Goal: Task Accomplishment & Management: Manage account settings

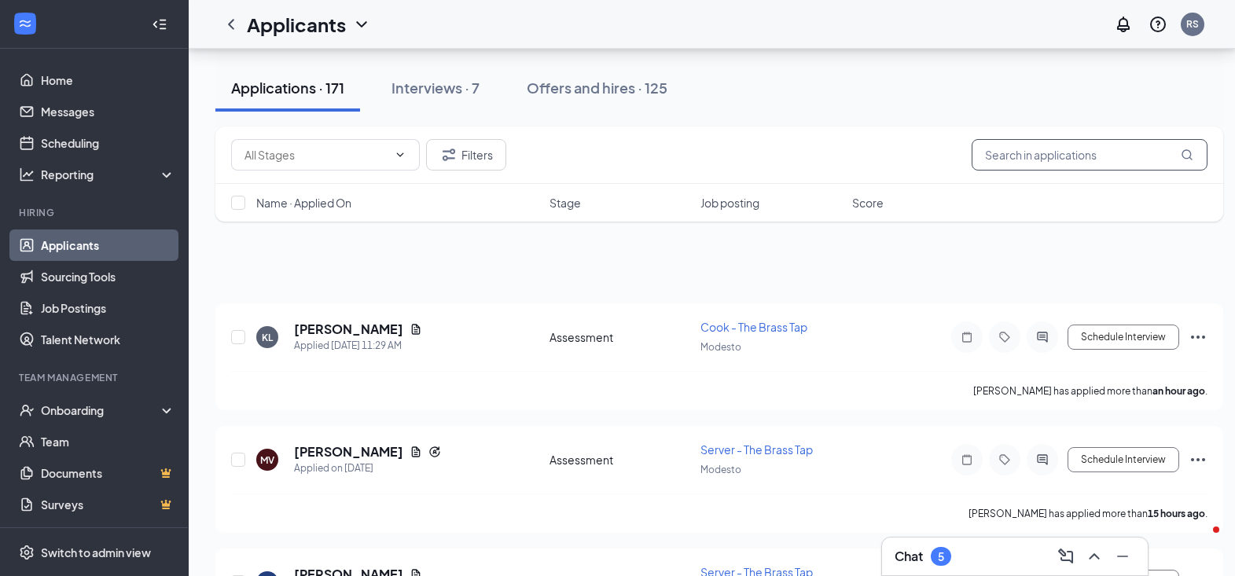
click at [1016, 149] on input "text" at bounding box center [1089, 154] width 236 height 31
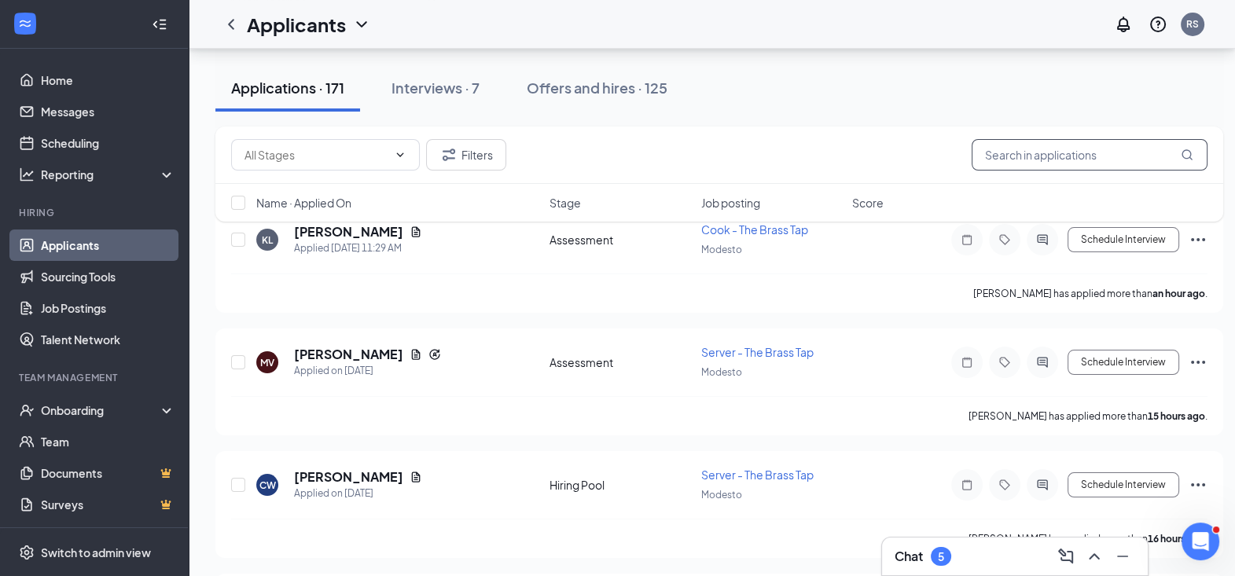
scroll to position [97, 0]
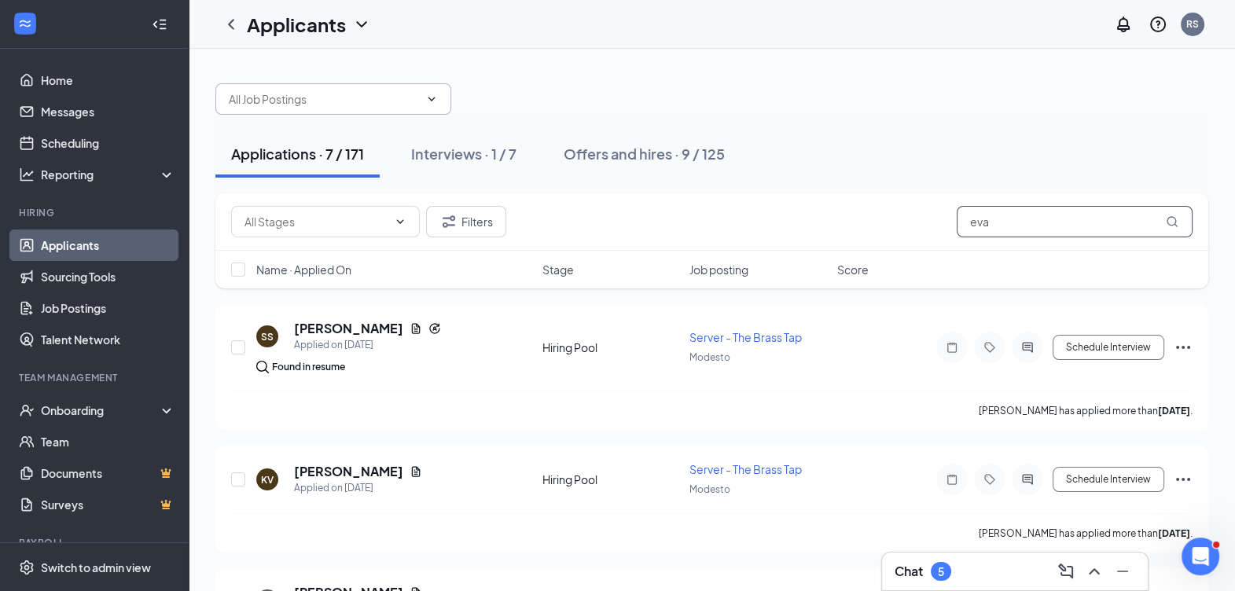
type input "eva"
click at [438, 98] on span at bounding box center [333, 98] width 236 height 31
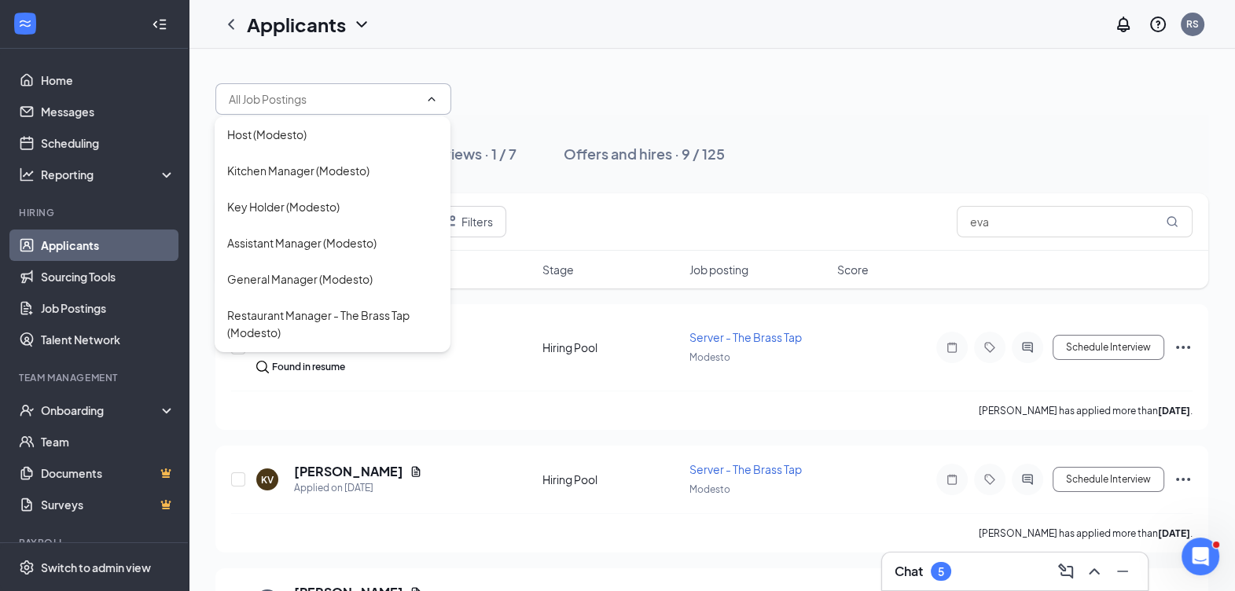
click at [536, 86] on div at bounding box center [711, 91] width 993 height 47
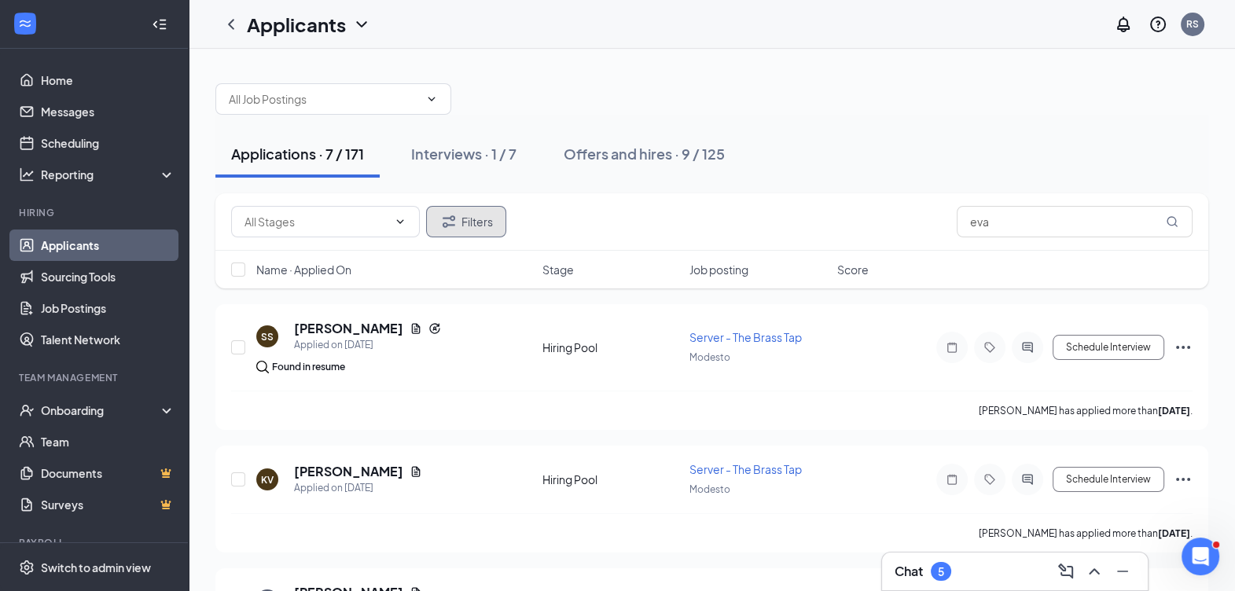
click at [472, 215] on button "Filters" at bounding box center [466, 221] width 80 height 31
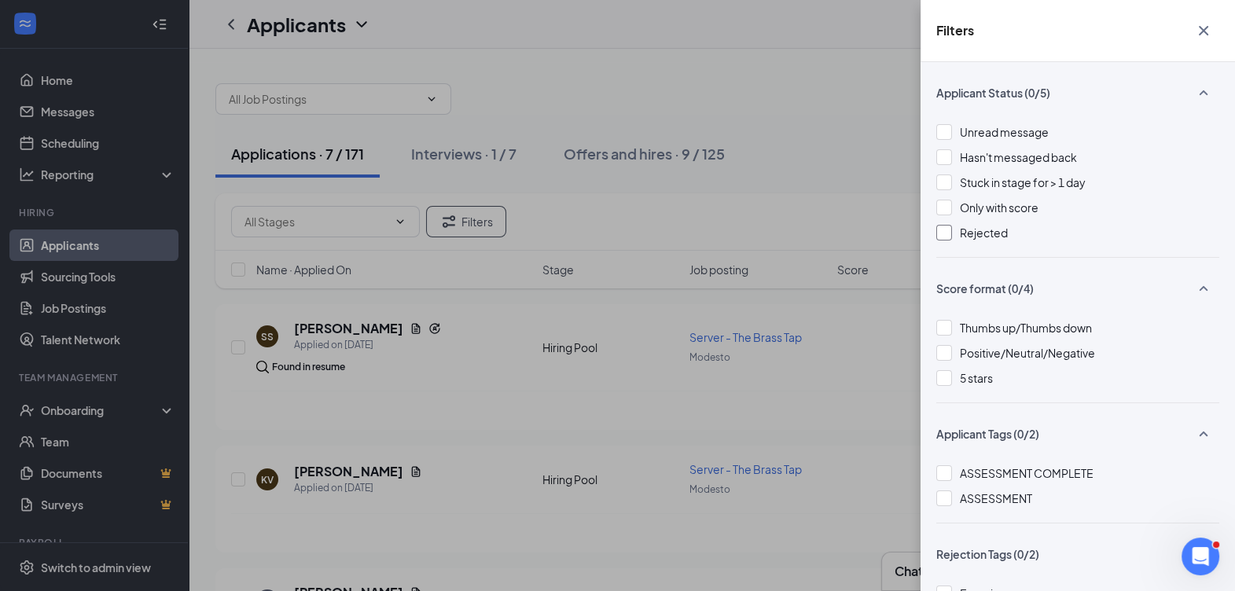
click at [969, 233] on span "Rejected" at bounding box center [984, 233] width 48 height 14
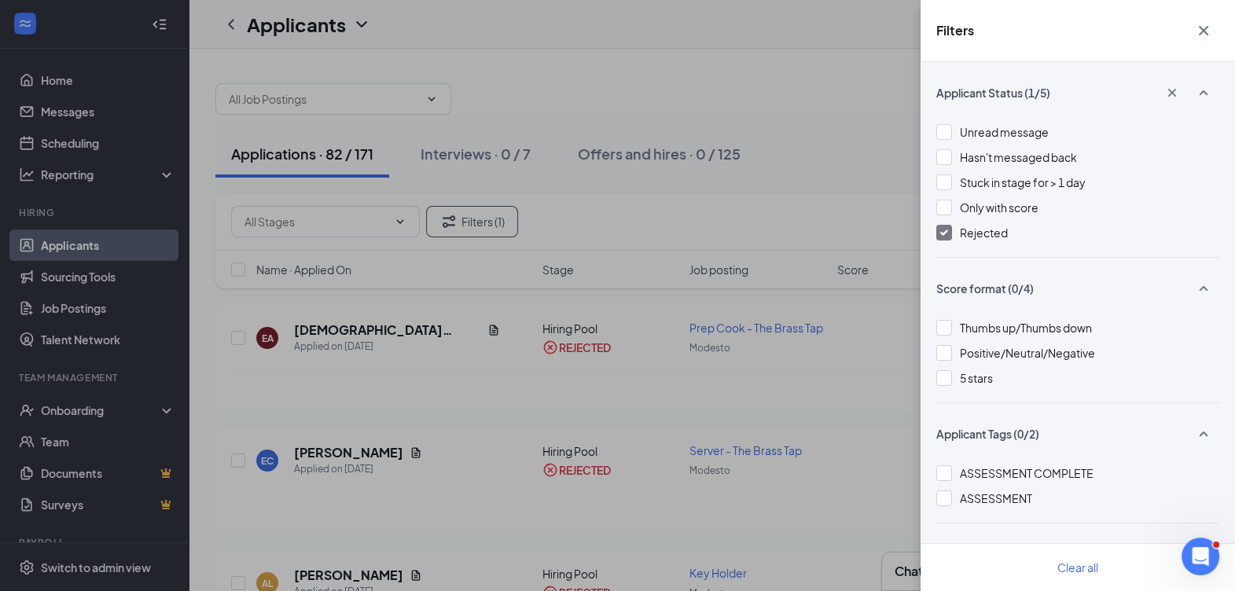
click at [1204, 31] on icon "Cross" at bounding box center [1202, 30] width 9 height 9
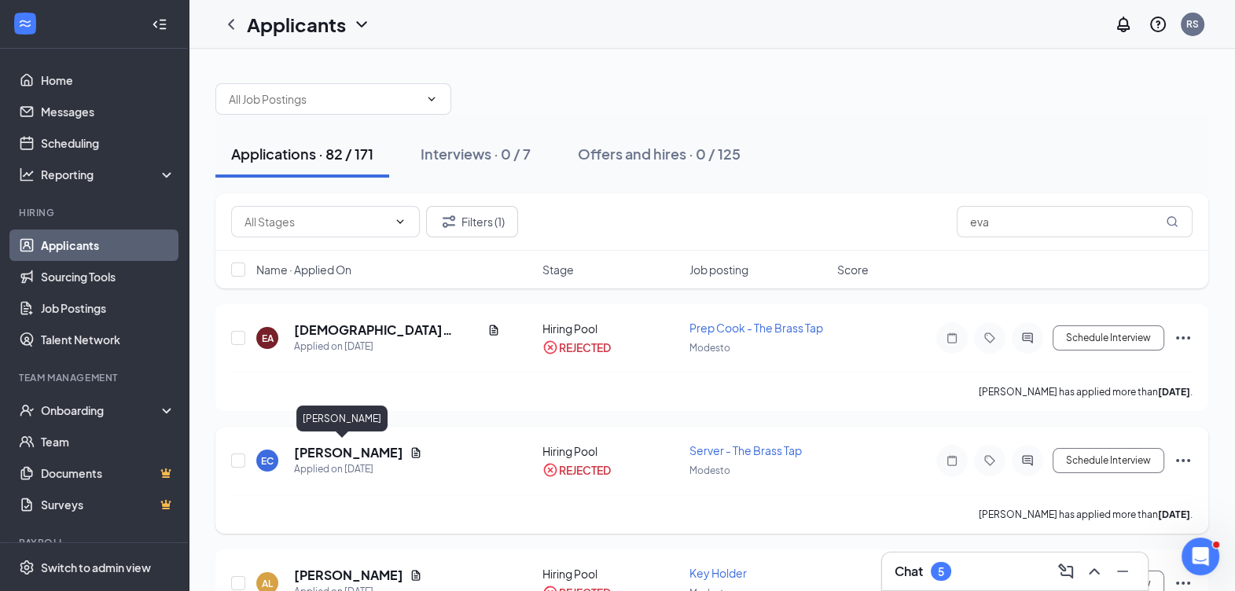
click at [336, 444] on h5 "[PERSON_NAME]" at bounding box center [348, 452] width 109 height 17
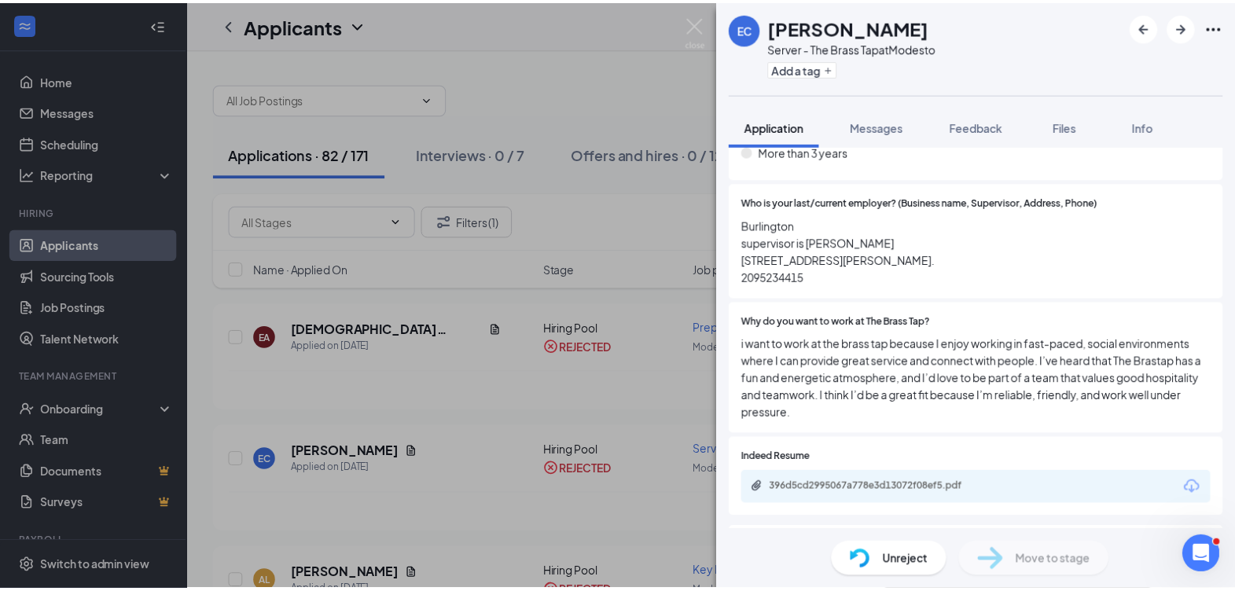
scroll to position [589, 0]
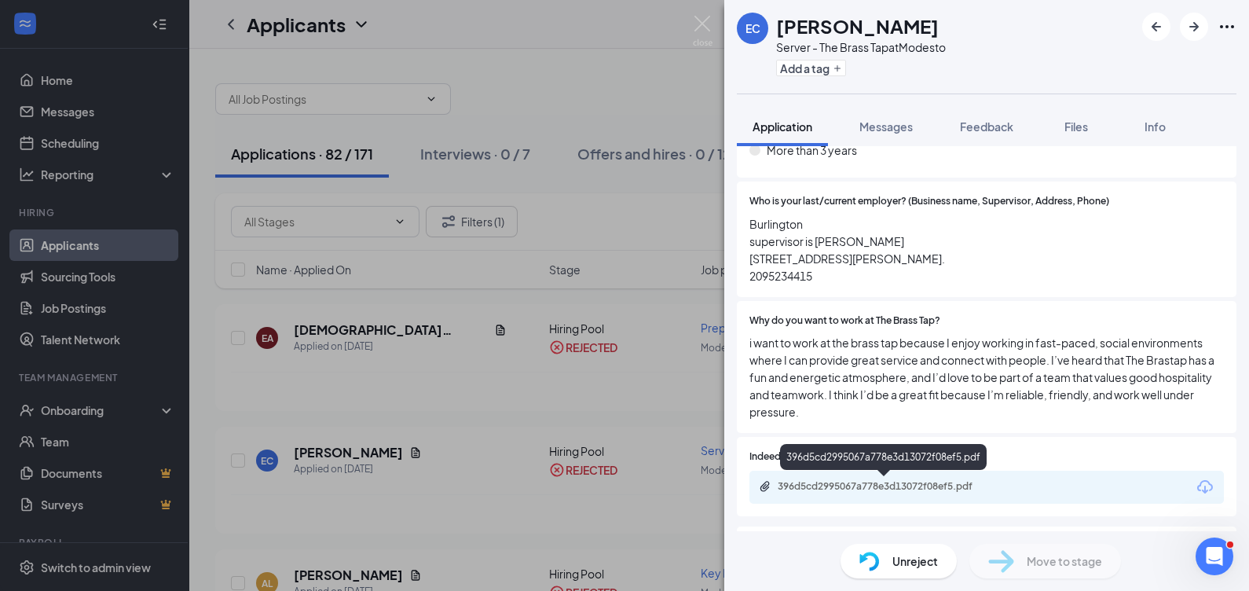
click at [900, 483] on div "396d5cd2995067a778e3d13072f08ef5.pdf" at bounding box center [888, 486] width 220 height 13
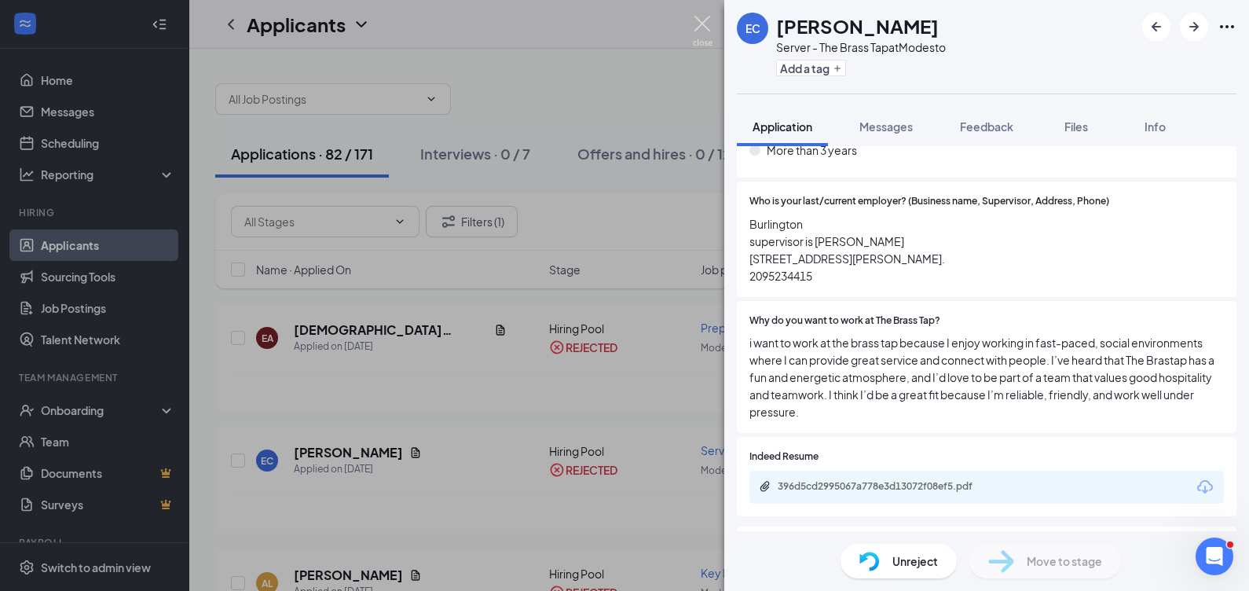
click at [699, 20] on img at bounding box center [703, 31] width 20 height 31
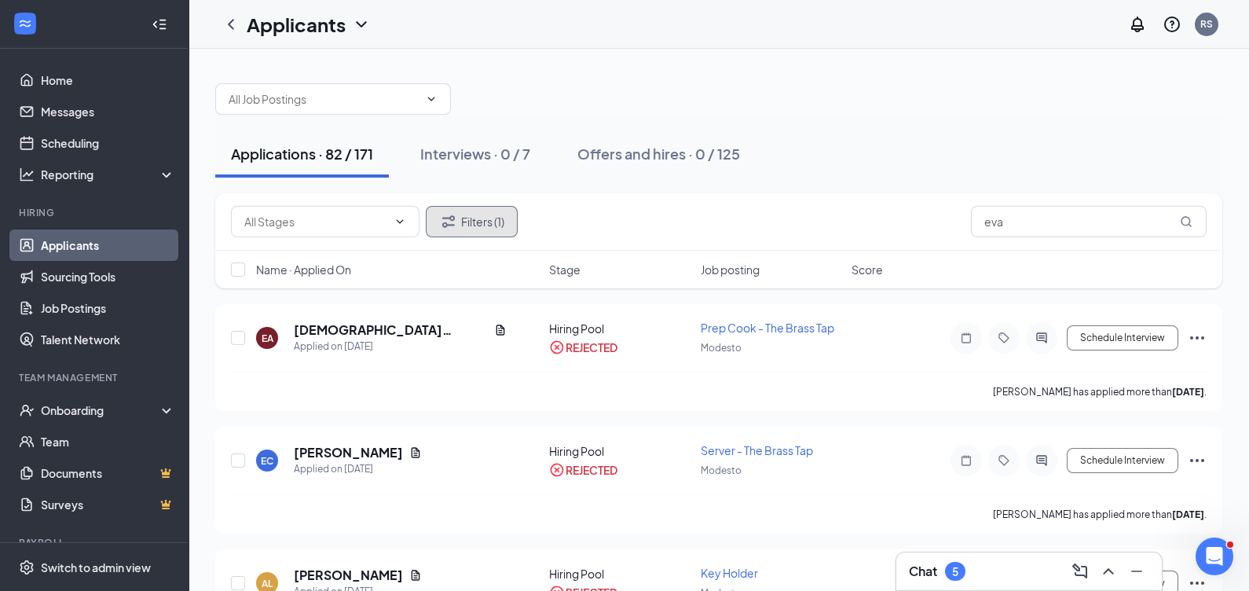
click at [488, 215] on button "Filters (1)" at bounding box center [472, 221] width 92 height 31
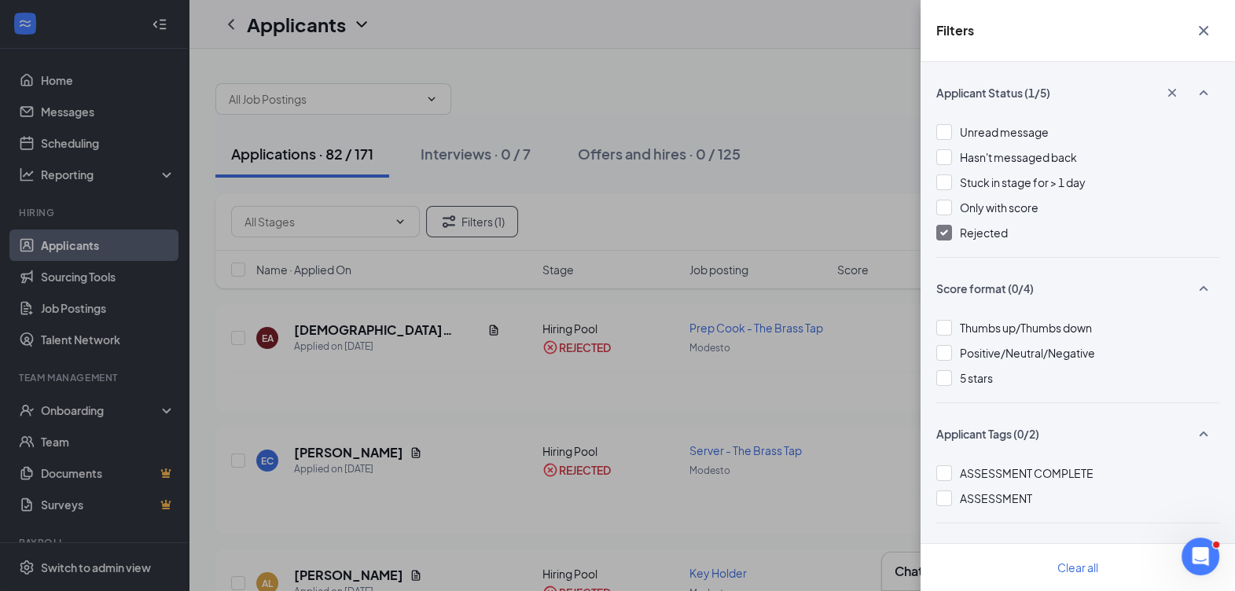
click at [1204, 30] on icon "Cross" at bounding box center [1202, 30] width 9 height 9
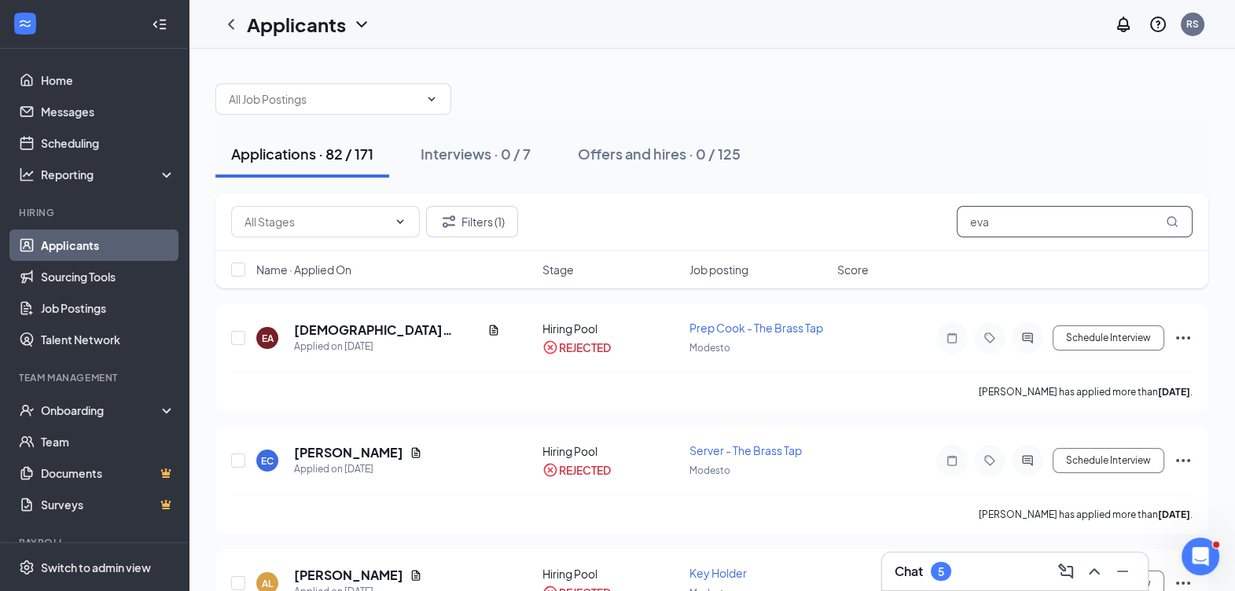
drag, startPoint x: 1048, startPoint y: 224, endPoint x: 937, endPoint y: 229, distance: 110.9
click at [937, 229] on div "Filters (1) eva" at bounding box center [711, 221] width 961 height 31
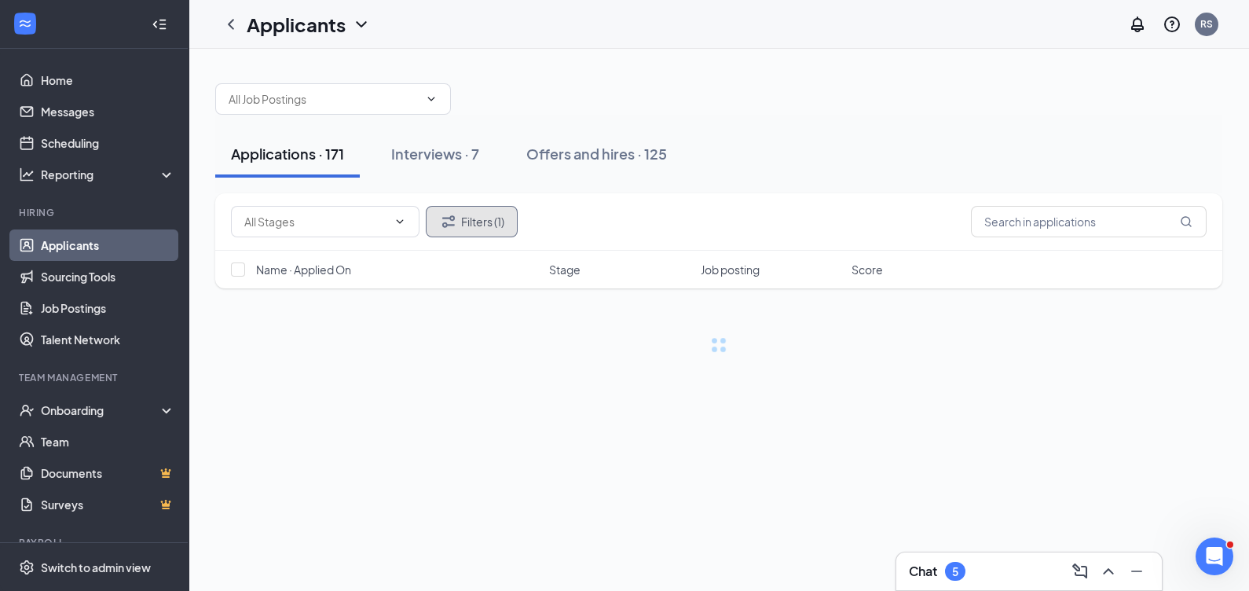
click at [480, 223] on button "Filters (1)" at bounding box center [472, 221] width 92 height 31
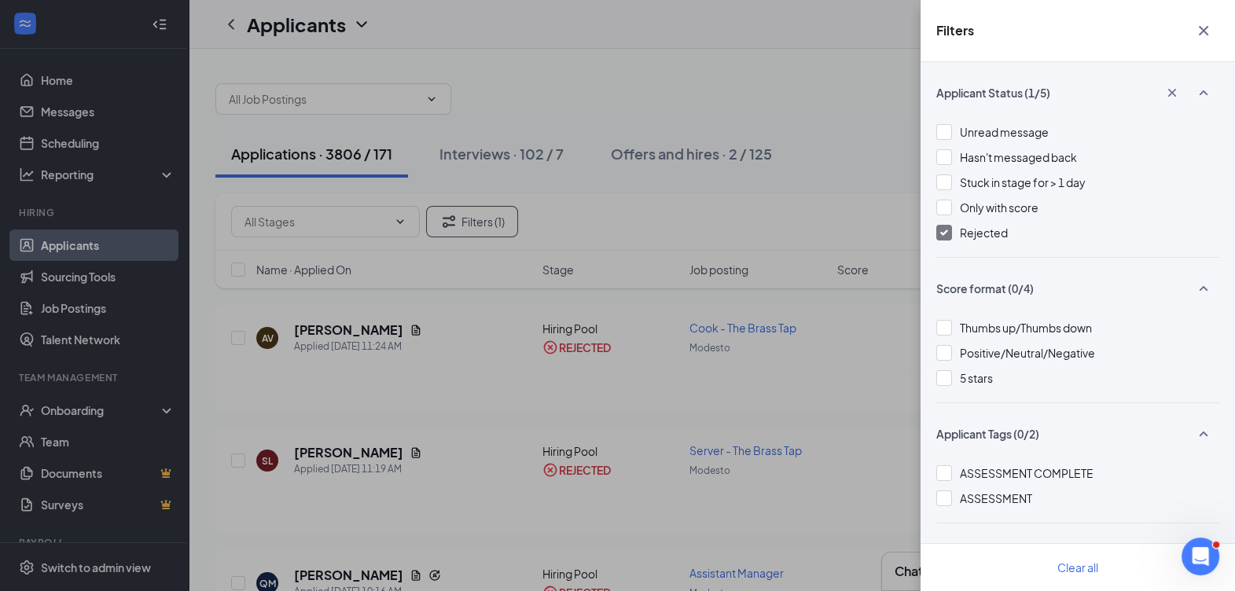
click at [951, 233] on div at bounding box center [944, 233] width 16 height 16
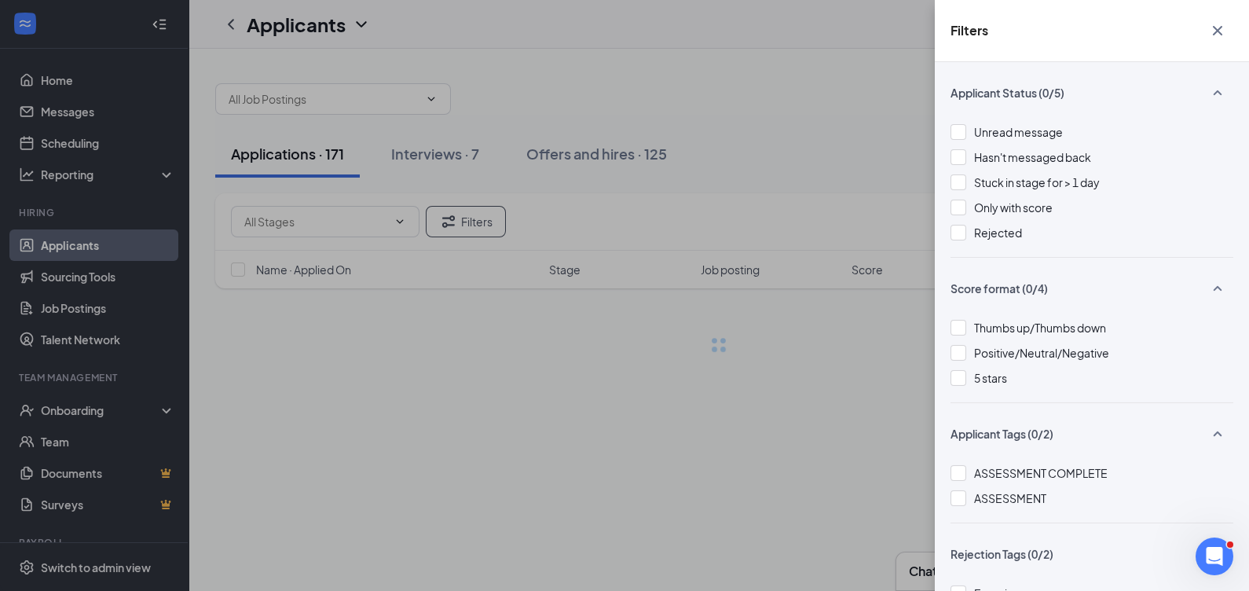
click at [782, 86] on div "Filters Applicant Status (0/5) Unread message Hasn't messaged back Stuck in sta…" at bounding box center [624, 295] width 1249 height 591
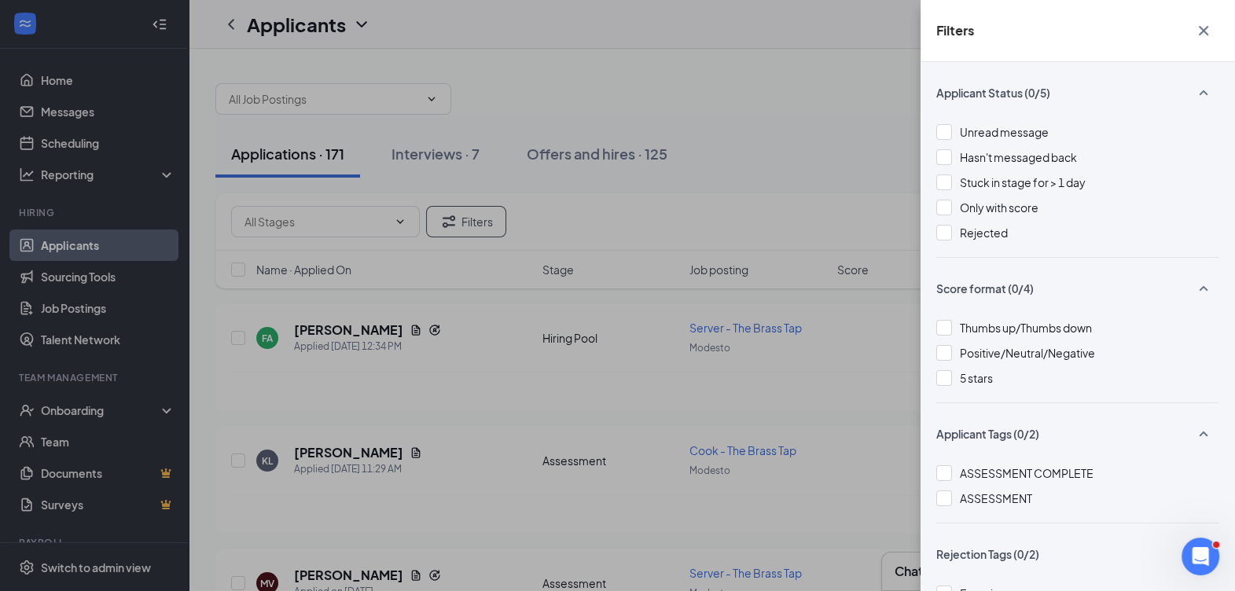
click at [1198, 28] on icon "Cross" at bounding box center [1203, 30] width 19 height 19
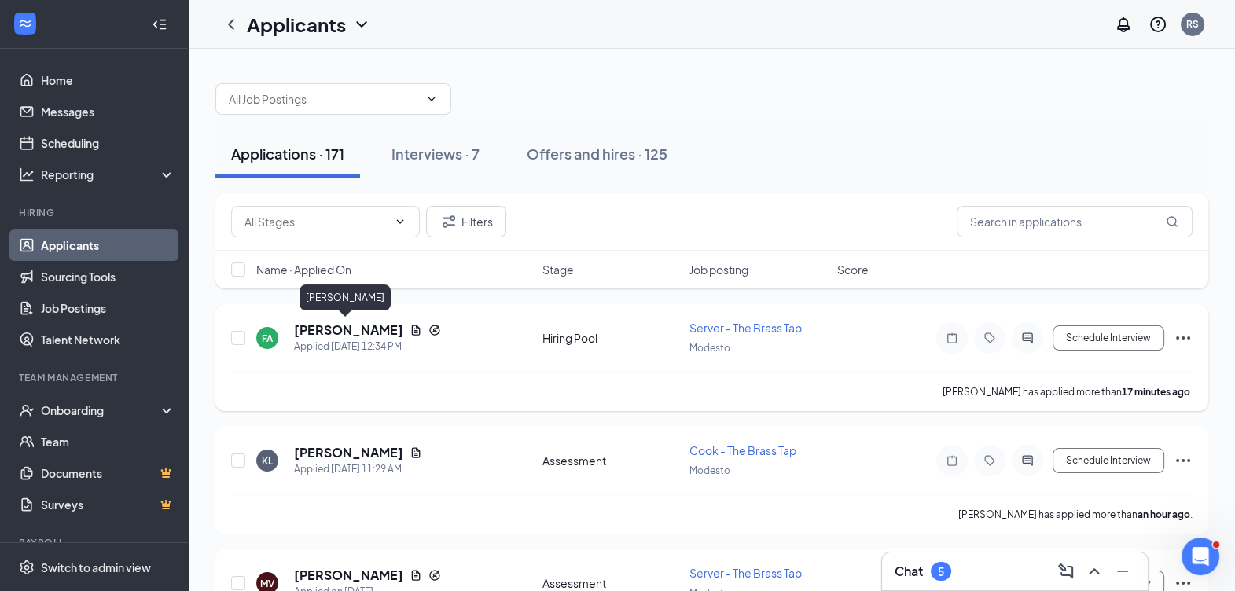
click at [330, 331] on h5 "Fatima Atienzo" at bounding box center [348, 329] width 109 height 17
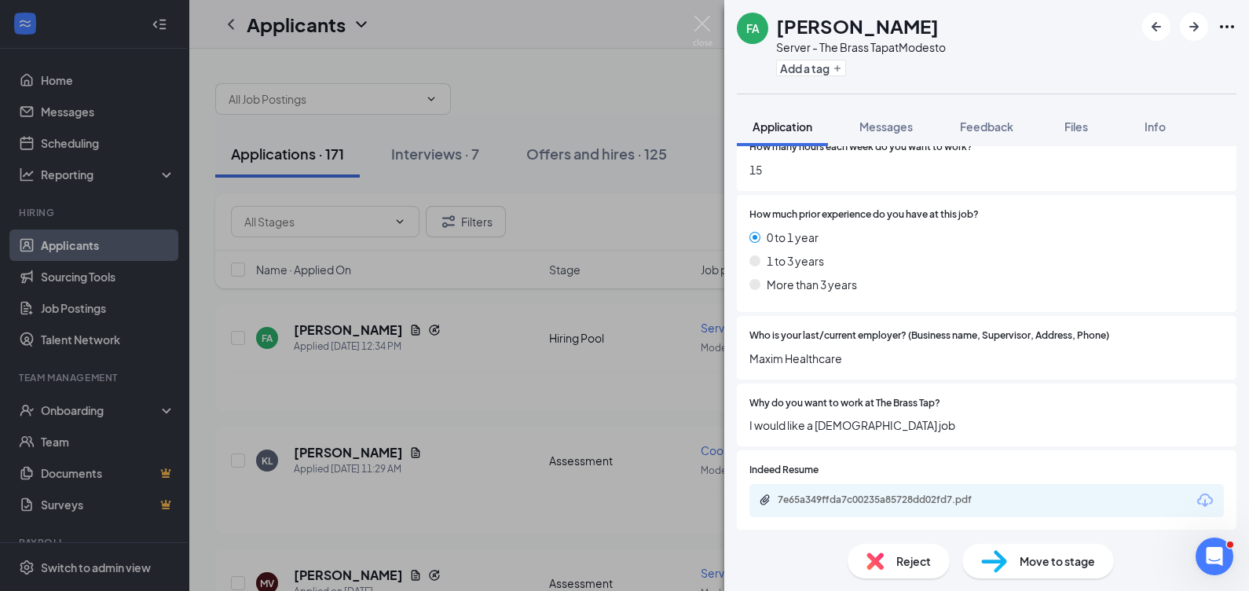
scroll to position [589, 0]
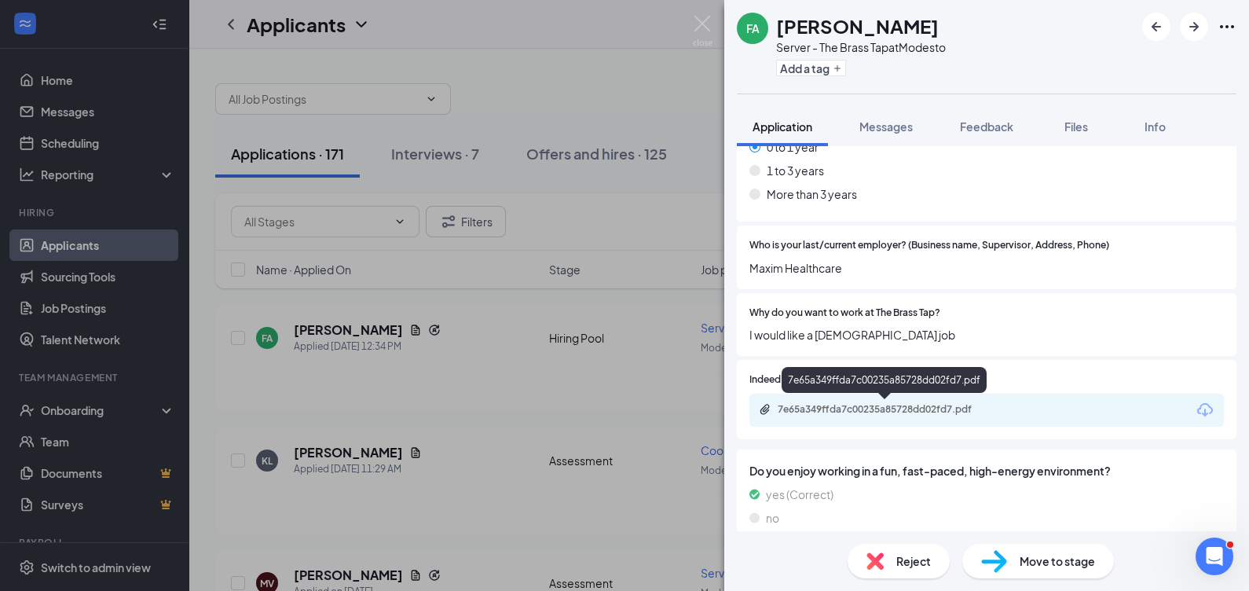
click at [868, 416] on div "7e65a349ffda7c00235a85728dd02fd7.pdf" at bounding box center [886, 410] width 255 height 15
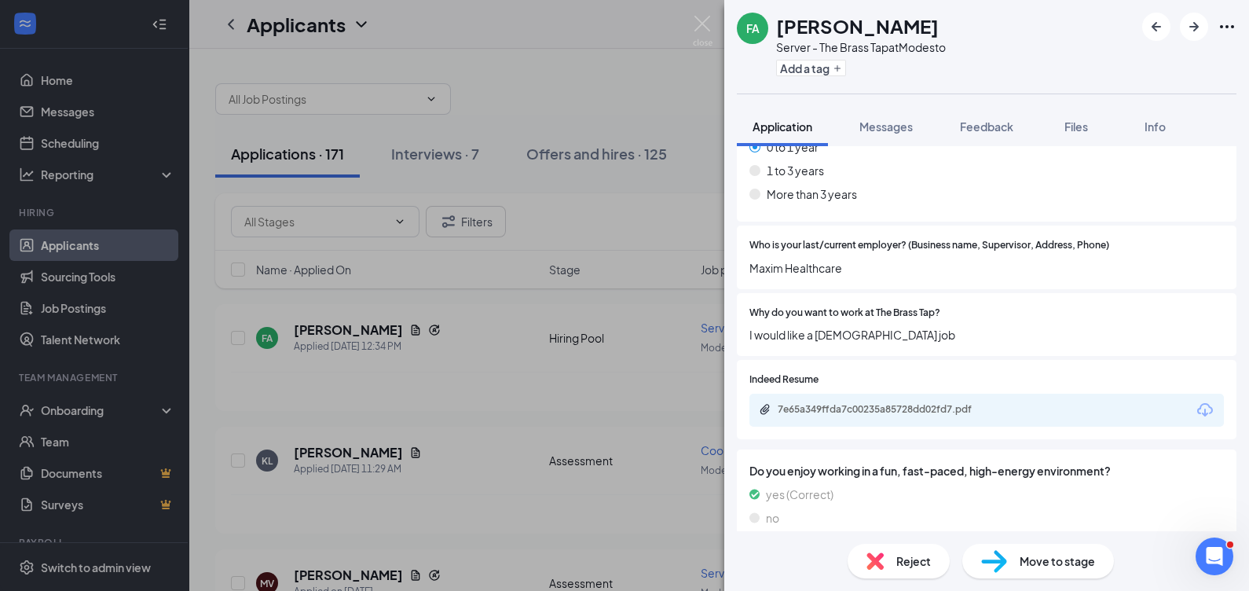
click at [897, 556] on span "Reject" at bounding box center [914, 560] width 35 height 17
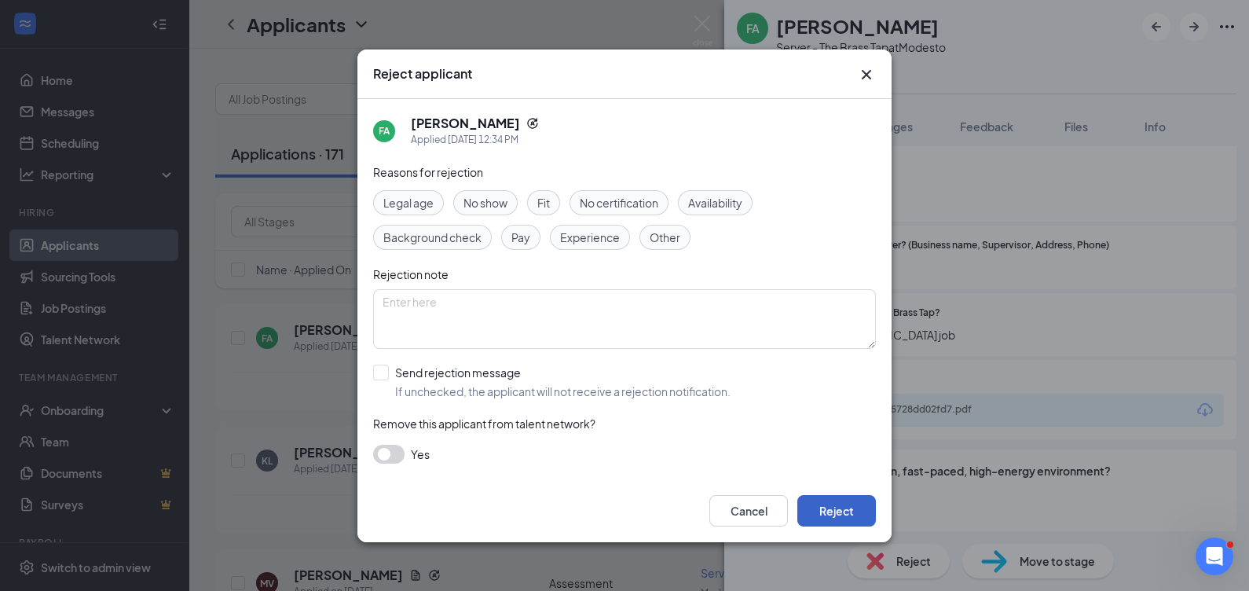
click at [828, 503] on button "Reject" at bounding box center [837, 510] width 79 height 31
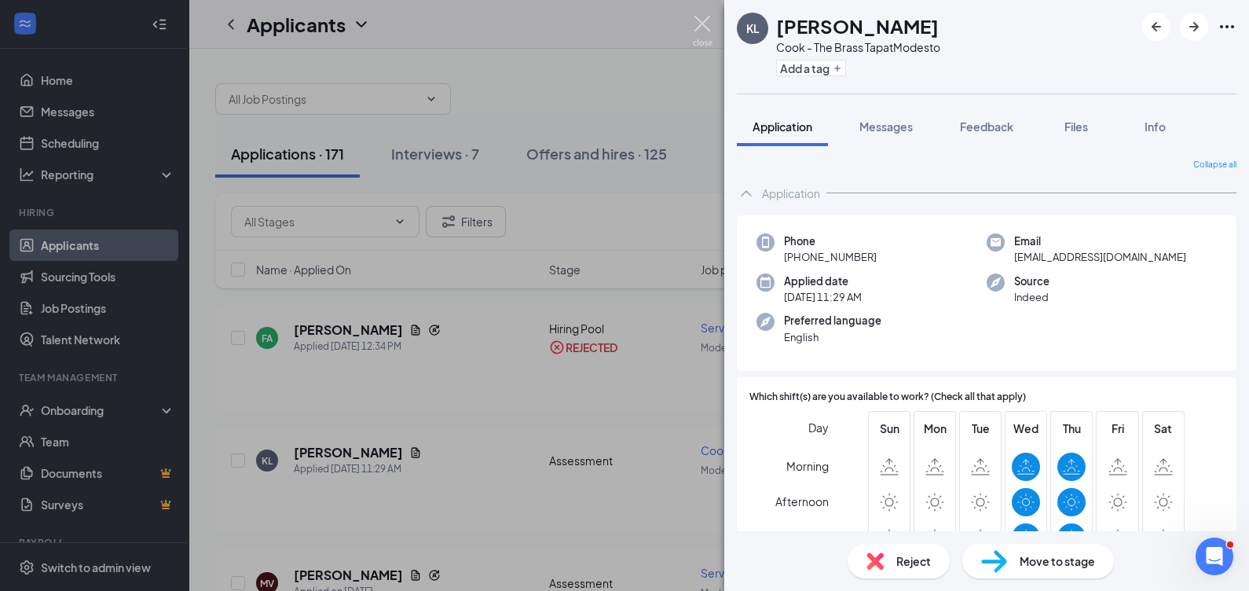
click at [710, 28] on img at bounding box center [703, 31] width 20 height 31
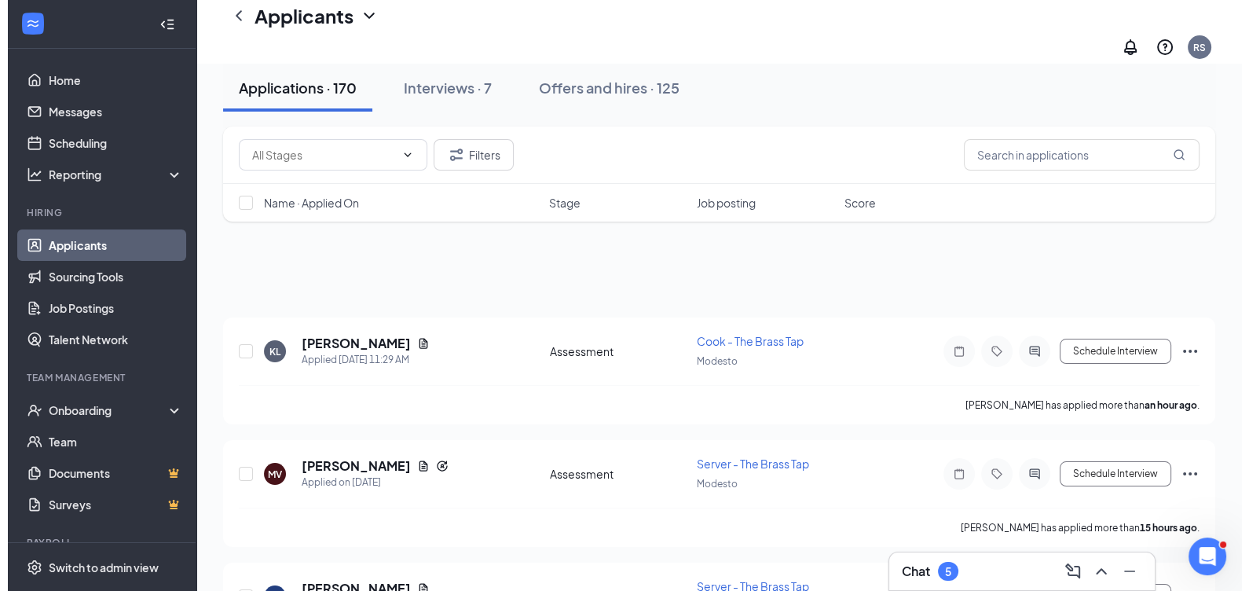
scroll to position [196, 0]
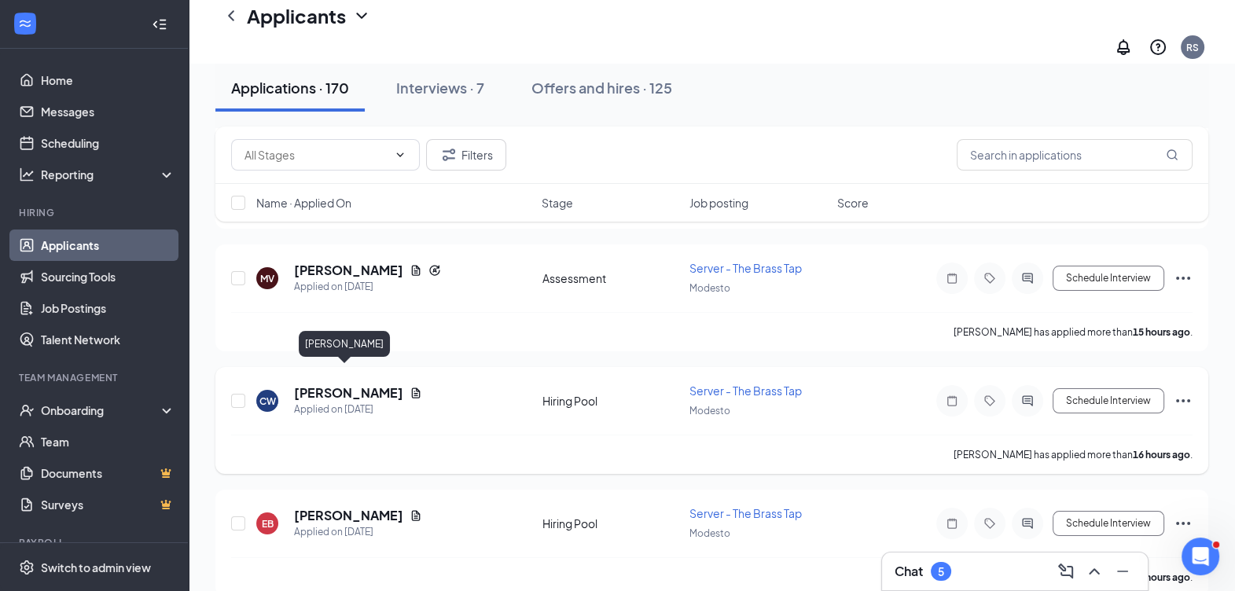
click at [354, 384] on h5 "[PERSON_NAME]" at bounding box center [348, 392] width 109 height 17
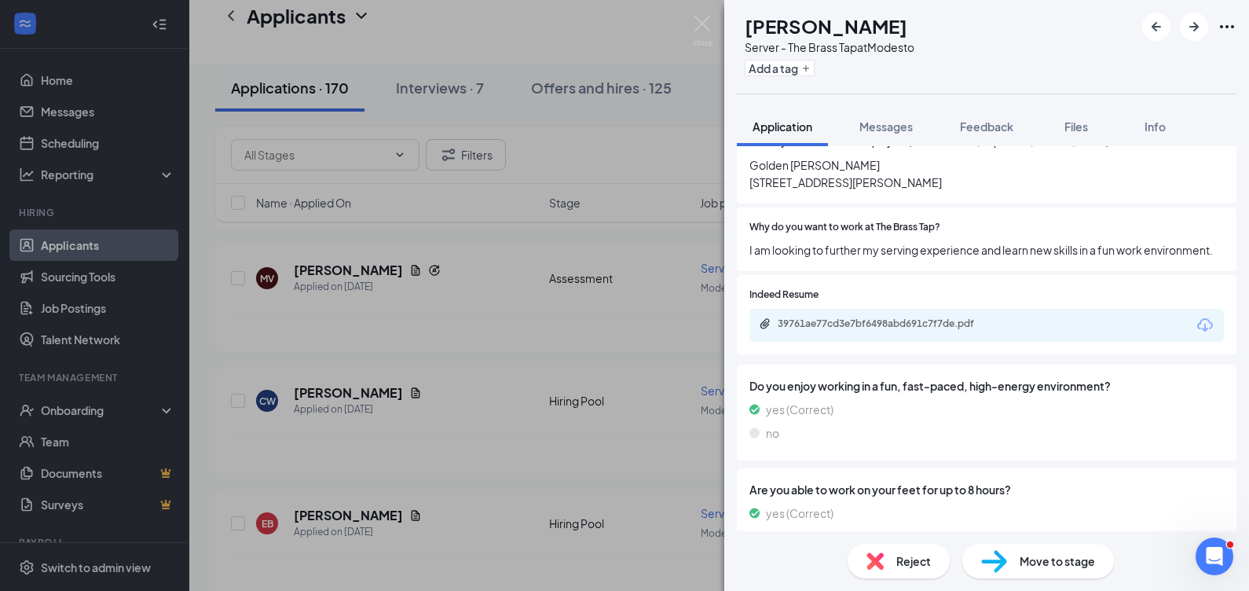
scroll to position [687, 0]
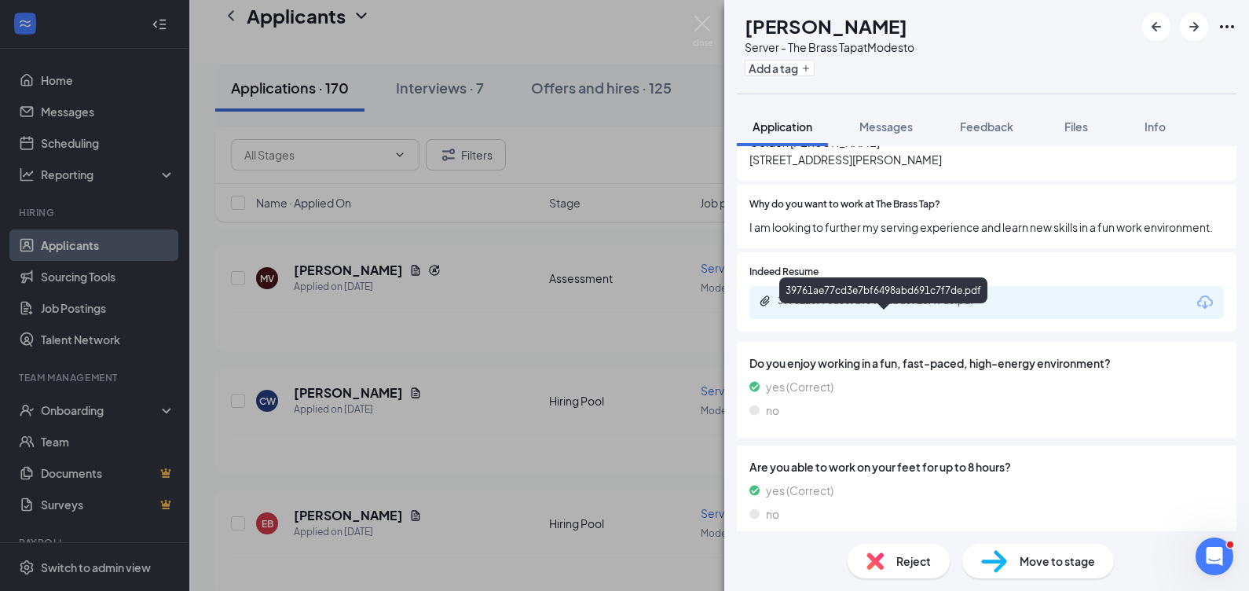
click at [873, 307] on div "39761ae77cd3e7bf6498abd691c7f7de.pdf" at bounding box center [888, 301] width 220 height 13
